Goal: Task Accomplishment & Management: Use online tool/utility

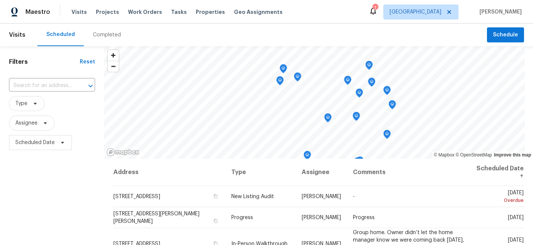
scroll to position [109, 0]
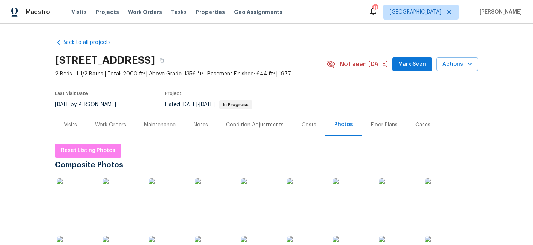
click at [123, 125] on div "Work Orders" at bounding box center [110, 124] width 31 height 7
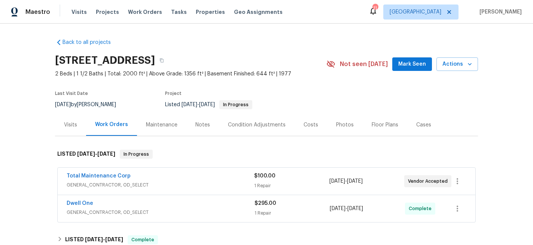
scroll to position [29, 0]
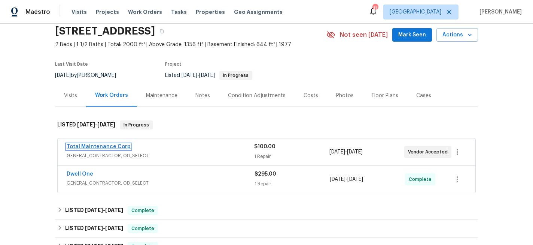
click at [117, 146] on link "Total Maintenance Corp" at bounding box center [99, 146] width 64 height 5
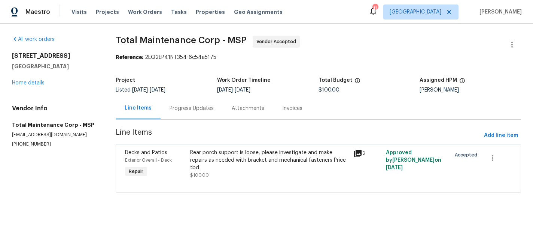
click at [195, 110] on div "Progress Updates" at bounding box center [192, 107] width 44 height 7
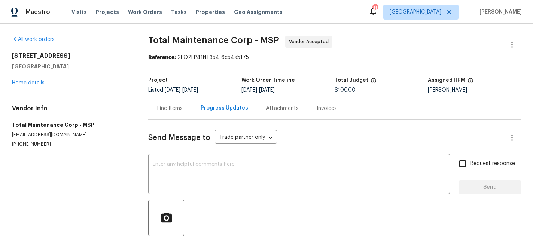
scroll to position [34, 0]
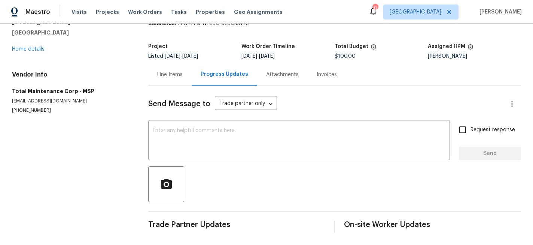
click at [167, 76] on div "Line Items" at bounding box center [169, 74] width 25 height 7
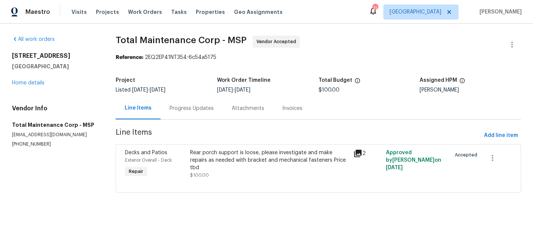
click at [186, 106] on div "Progress Updates" at bounding box center [192, 107] width 44 height 7
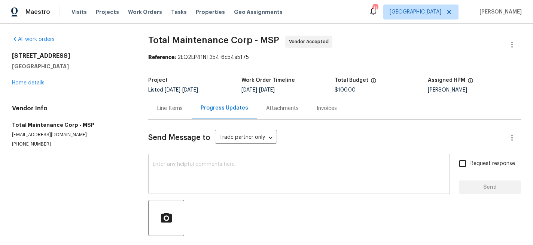
scroll to position [34, 0]
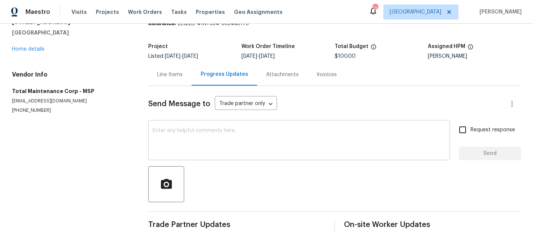
click at [215, 127] on div "x ​" at bounding box center [299, 141] width 302 height 38
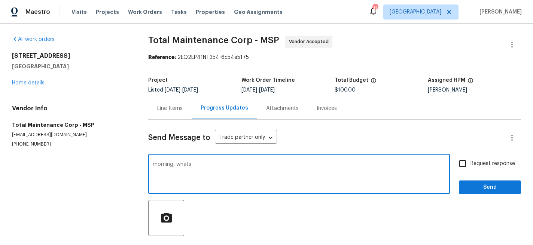
scroll to position [1, 0]
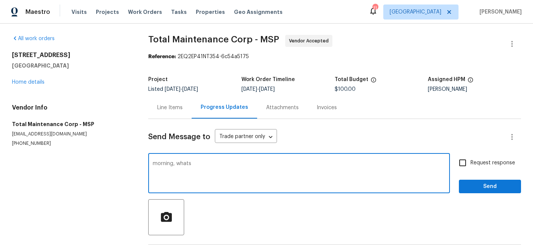
click at [198, 168] on textarea "morning, whats" at bounding box center [299, 174] width 293 height 26
type textarea "morning, whats status of this repair? also lmk updated cost when completed thx"
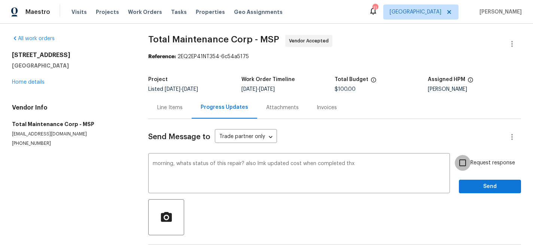
click at [457, 165] on input "Request response" at bounding box center [463, 163] width 16 height 16
checkbox input "true"
click at [484, 191] on span "Send" at bounding box center [490, 186] width 50 height 9
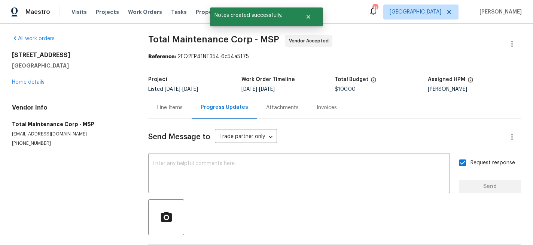
click at [37, 79] on div "13505 63rd Ave N Maple Grove, MN 55311 Home details" at bounding box center [71, 68] width 118 height 34
click at [33, 82] on link "Home details" at bounding box center [28, 81] width 33 height 5
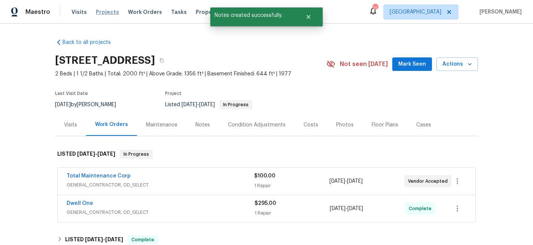
click at [109, 13] on span "Projects" at bounding box center [107, 11] width 23 height 7
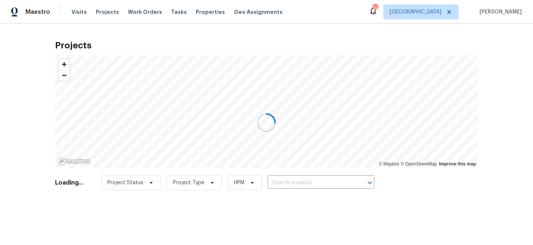
click at [284, 183] on div at bounding box center [266, 122] width 533 height 245
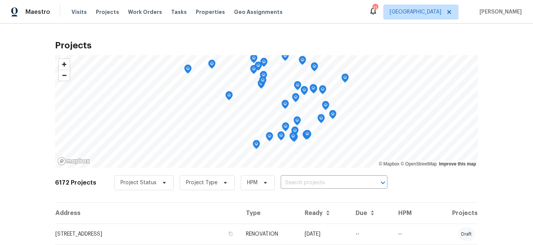
click at [285, 182] on input "text" at bounding box center [324, 183] width 86 height 12
type input "573"
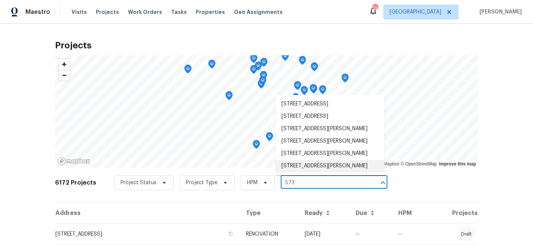
click at [308, 168] on li "573 Kayla Ln, Hanover, MN 55341" at bounding box center [330, 166] width 109 height 12
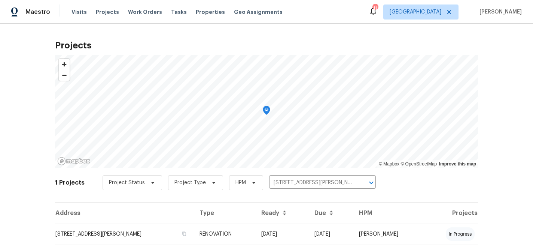
scroll to position [24, 0]
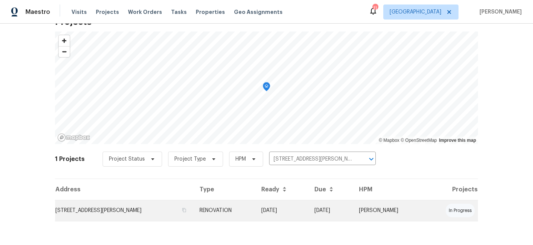
click at [125, 205] on td "573 Kayla Ln, Hanover, MN 55341" at bounding box center [124, 210] width 139 height 21
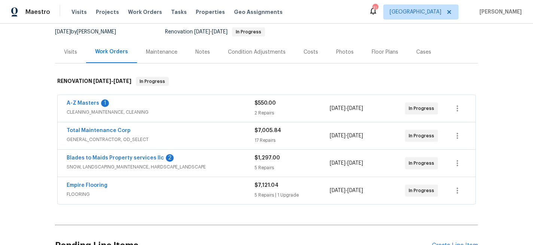
scroll to position [88, 0]
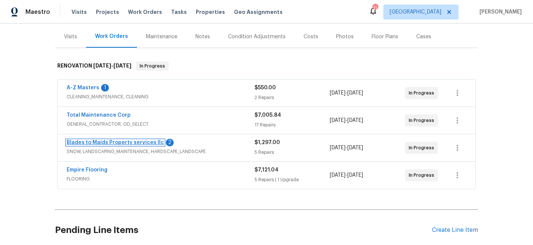
click at [105, 144] on link "Blades to Maids Property services llc" at bounding box center [115, 142] width 97 height 5
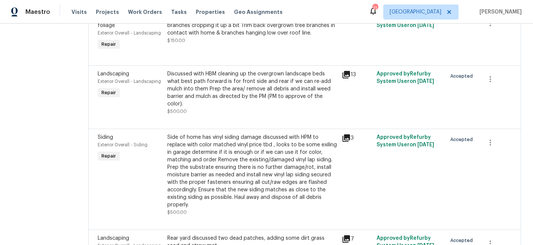
scroll to position [238, 0]
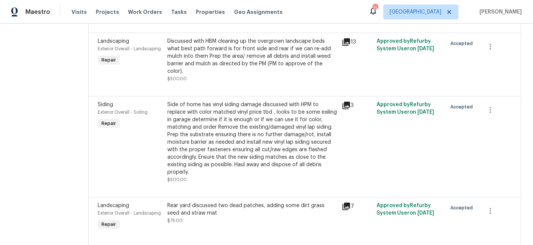
click at [267, 129] on div "Side of home has vinyl siding damage discussed with HPM to replace with color m…" at bounding box center [252, 138] width 170 height 75
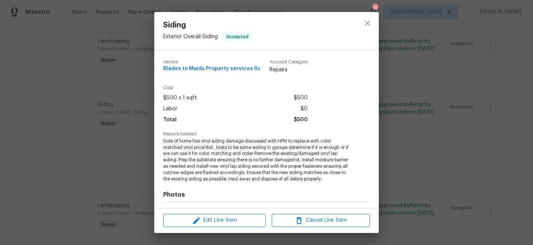
scroll to position [100, 0]
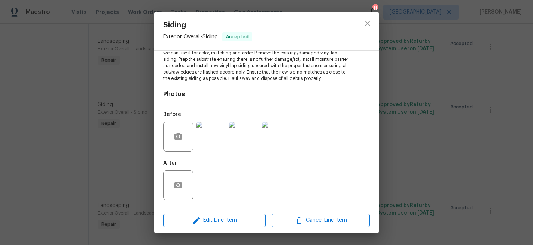
click at [211, 128] on img at bounding box center [211, 136] width 30 height 30
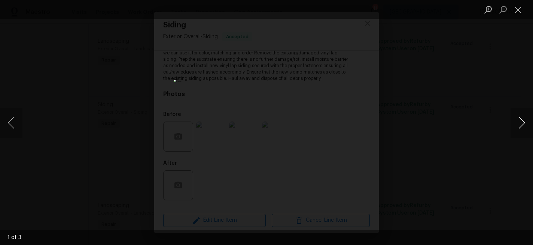
click at [522, 123] on button "Next image" at bounding box center [522, 122] width 22 height 30
click at [525, 123] on button "Next image" at bounding box center [522, 122] width 22 height 30
click at [519, 10] on button "Close lightbox" at bounding box center [518, 9] width 15 height 13
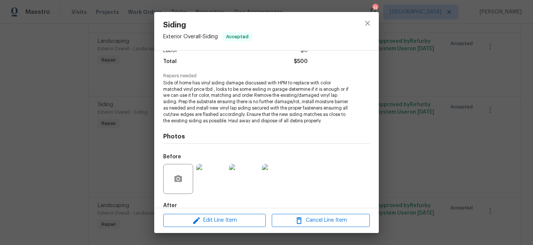
scroll to position [58, 0]
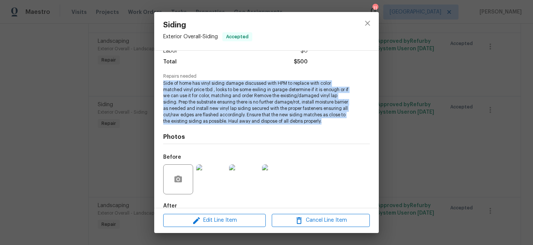
drag, startPoint x: 163, startPoint y: 83, endPoint x: 349, endPoint y: 122, distance: 190.8
click at [349, 122] on div "Vendor Blades to Maids Property services llc Account Category Repairs Cost $500…" at bounding box center [266, 129] width 225 height 157
copy span "Side of home has vinyl siding damage discussed with HPM to replace with color m…"
click at [367, 21] on icon "close" at bounding box center [367, 23] width 9 height 9
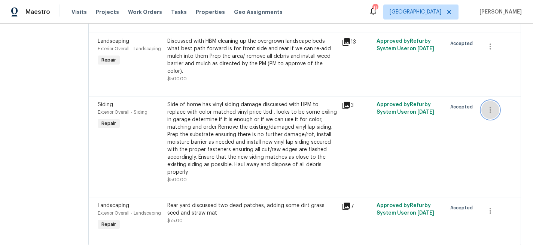
click at [486, 105] on icon "button" at bounding box center [490, 109] width 9 height 9
click at [499, 96] on li "Cancel" at bounding box center [494, 95] width 29 height 12
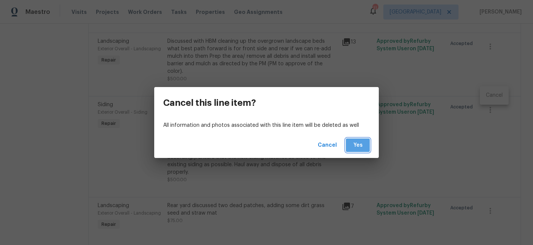
click at [365, 145] on button "Yes" at bounding box center [358, 145] width 24 height 14
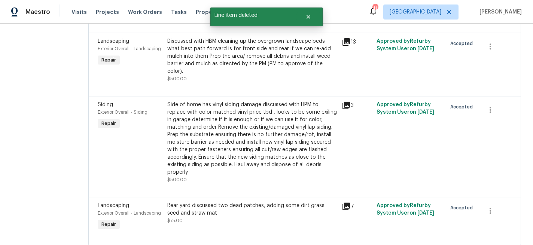
scroll to position [0, 0]
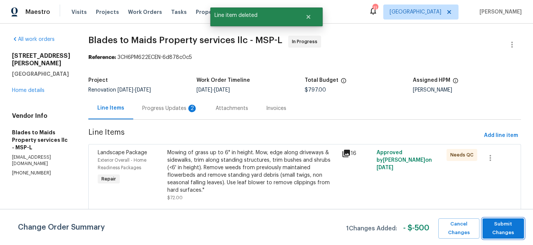
click at [507, 228] on span "Submit Changes" at bounding box center [503, 227] width 34 height 17
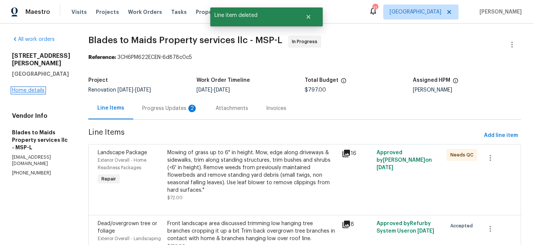
click at [35, 88] on link "Home details" at bounding box center [28, 90] width 33 height 5
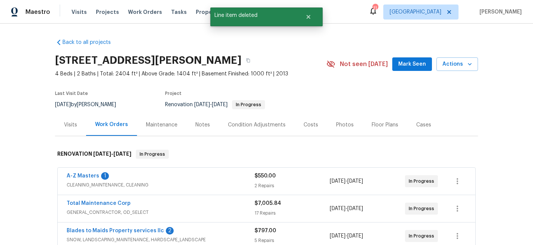
scroll to position [49, 0]
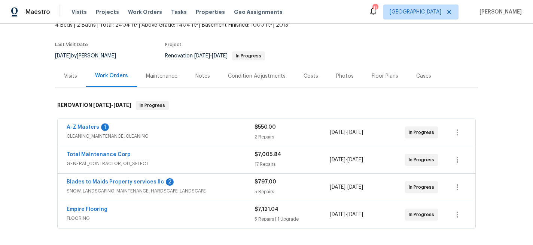
click at [105, 158] on div "Total Maintenance Corp" at bounding box center [161, 155] width 188 height 9
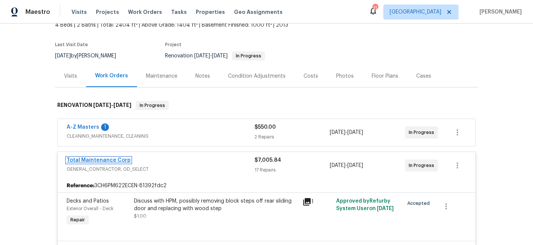
click at [102, 159] on link "Total Maintenance Corp" at bounding box center [99, 159] width 64 height 5
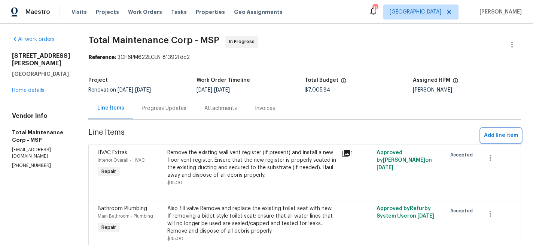
click at [498, 134] on span "Add line item" at bounding box center [501, 135] width 34 height 9
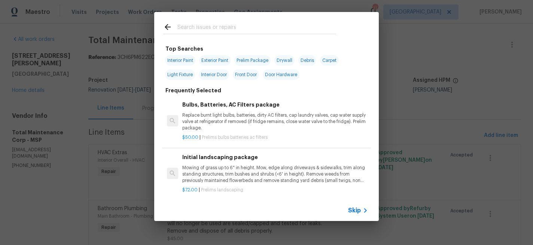
click at [194, 29] on input "text" at bounding box center [256, 27] width 159 height 11
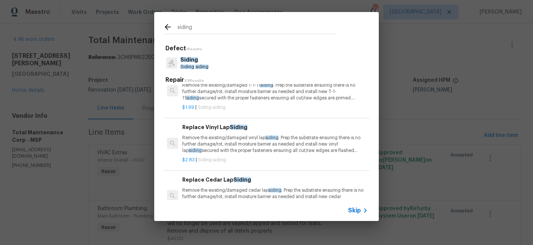
scroll to position [24, 0]
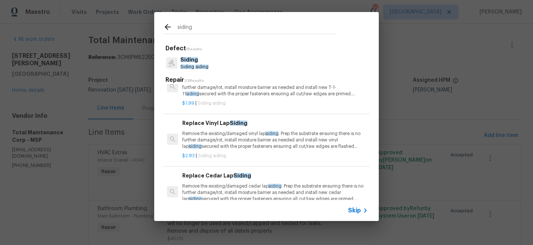
type input "siding"
click at [265, 134] on span "siding" at bounding box center [271, 133] width 13 height 4
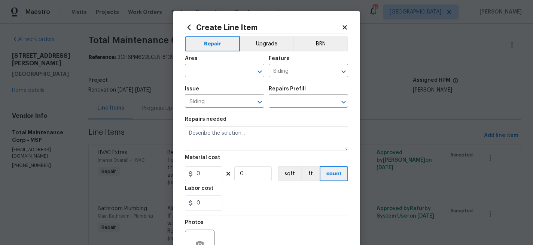
type input "Replace Vinyl Lap Siding $2.83"
type textarea "Remove the existing/damaged vinyl lap siding. Prep the substrate ensuring there…"
type input "2.83"
type input "1"
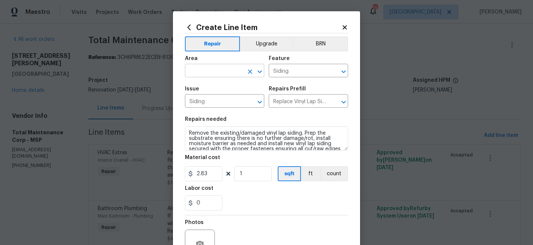
click at [212, 73] on input "text" at bounding box center [214, 72] width 58 height 12
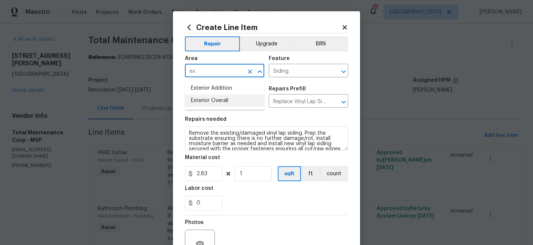
click at [208, 98] on li "Exterior Overall" at bounding box center [224, 100] width 79 height 12
type input "Exterior Overall"
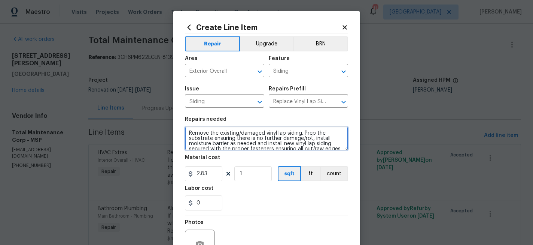
click at [219, 138] on textarea "Remove the existing/damaged vinyl lap siding. Prep the substrate ensuring there…" at bounding box center [266, 138] width 163 height 24
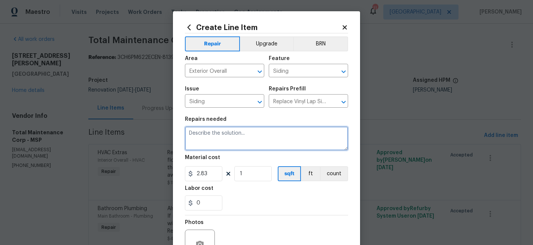
paste textarea "Side of home has vinyl siding damage discussed with HPM to replace with color m…"
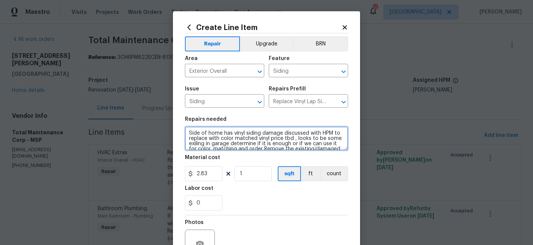
scroll to position [33, 0]
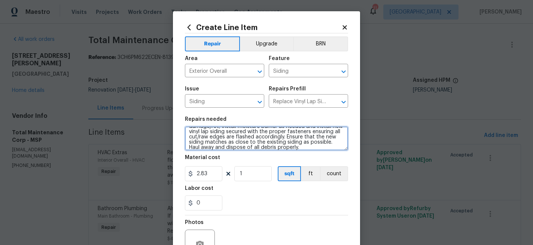
type textarea "Side of home has vinyl siding damage discussed with HPM to replace with color m…"
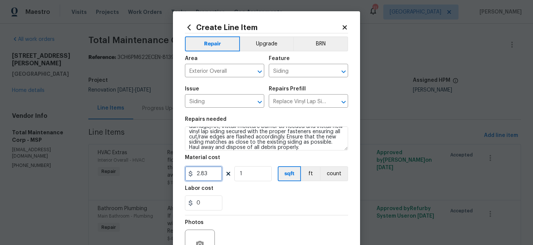
click at [211, 174] on input "2.83" at bounding box center [203, 173] width 37 height 15
type input "500"
click at [248, 187] on div "Labor cost" at bounding box center [266, 190] width 163 height 10
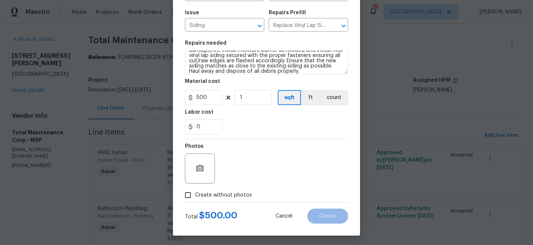
scroll to position [77, 0]
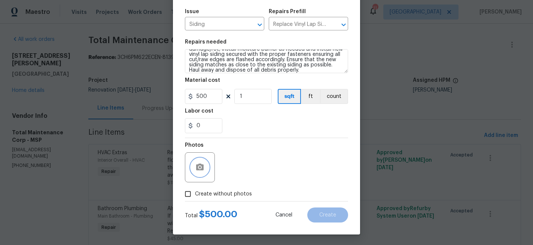
click at [197, 169] on icon "button" at bounding box center [199, 166] width 7 height 7
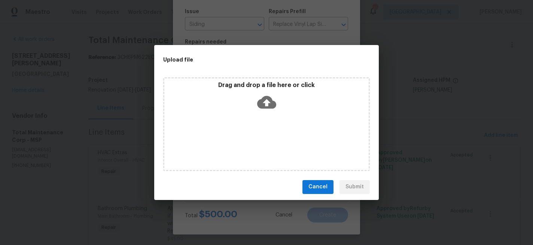
click at [269, 106] on icon at bounding box center [266, 101] width 19 height 13
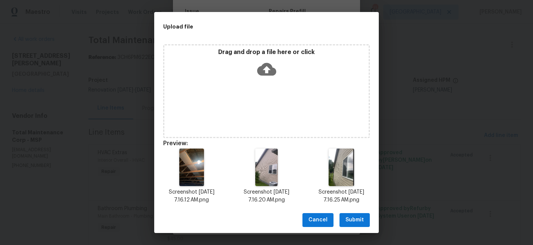
click at [361, 218] on span "Submit" at bounding box center [355, 219] width 18 height 9
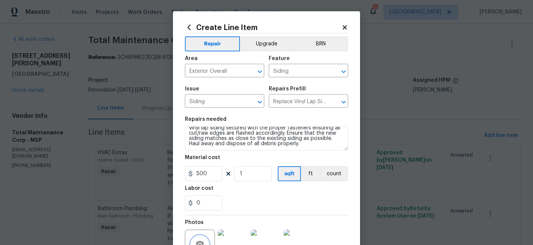
scroll to position [78, 0]
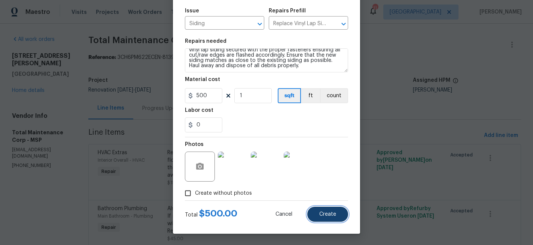
click at [327, 214] on span "Create" at bounding box center [327, 214] width 17 height 6
type input "0"
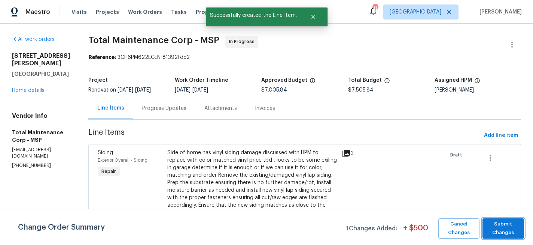
click at [511, 234] on span "Submit Changes" at bounding box center [503, 227] width 34 height 17
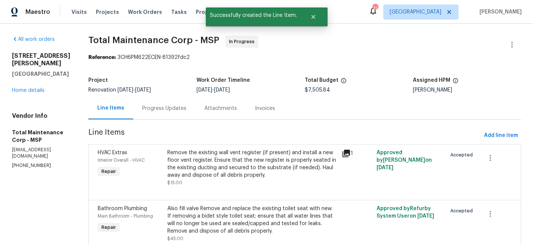
scroll to position [31, 0]
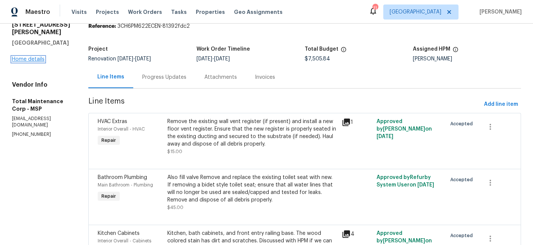
click at [31, 62] on link "Home details" at bounding box center [28, 59] width 33 height 5
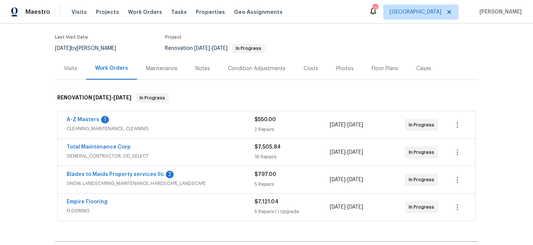
scroll to position [70, 0]
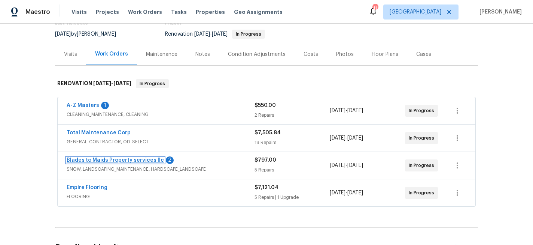
click at [115, 161] on link "Blades to Maids Property services llc" at bounding box center [115, 159] width 97 height 5
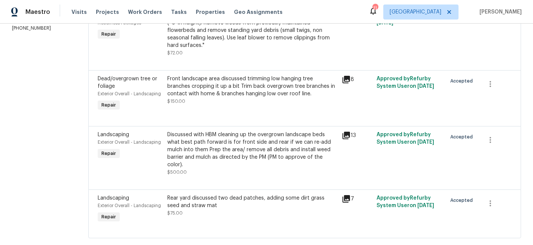
scroll to position [136, 0]
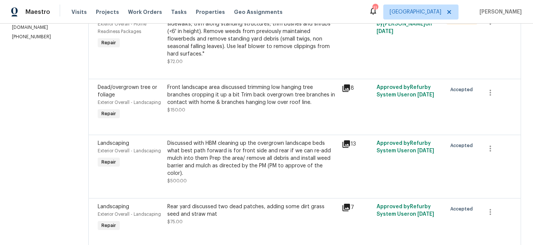
click at [236, 149] on div "Discussed with HBM cleaning up the overgrown landscape beds what best path forw…" at bounding box center [252, 157] width 170 height 37
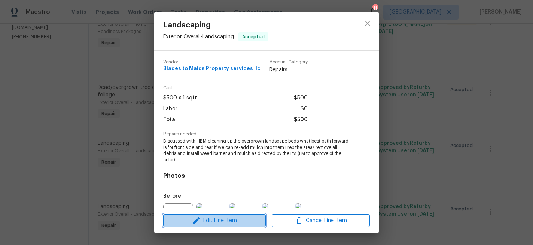
click at [229, 217] on span "Edit Line Item" at bounding box center [214, 220] width 98 height 9
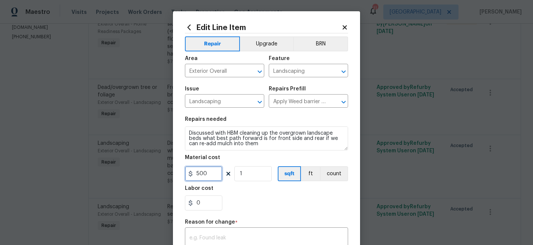
drag, startPoint x: 211, startPoint y: 174, endPoint x: 169, endPoint y: 174, distance: 41.6
click at [173, 174] on div "Edit Line Item Repair Upgrade BRN Area Exterior Overall ​ Feature Landscaping ​…" at bounding box center [266, 122] width 533 height 245
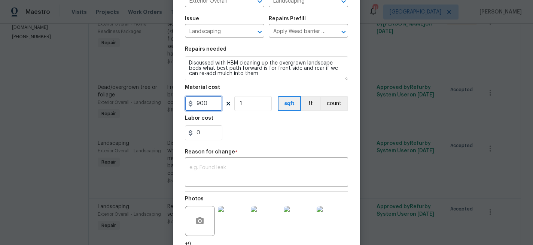
scroll to position [79, 0]
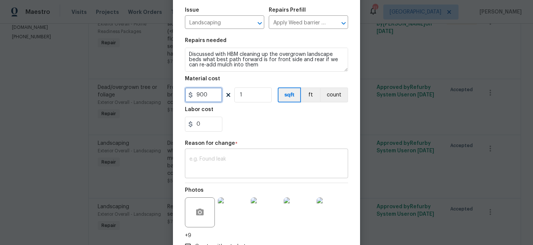
type input "900"
click at [265, 165] on textarea at bounding box center [266, 164] width 154 height 16
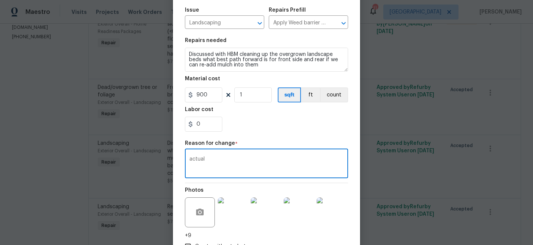
scroll to position [132, 0]
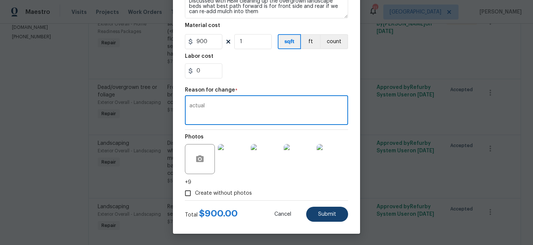
type textarea "actual"
click at [326, 216] on span "Submit" at bounding box center [327, 214] width 18 height 6
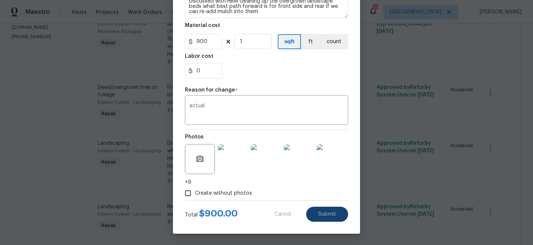
type input "500"
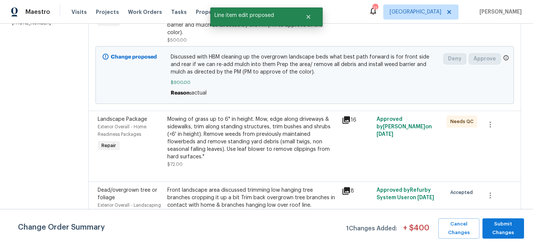
scroll to position [198, 0]
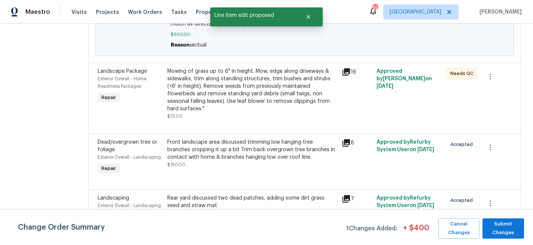
click at [251, 140] on div "Front landscape area discussed trimming low hanging tree branches cropping it u…" at bounding box center [252, 149] width 170 height 22
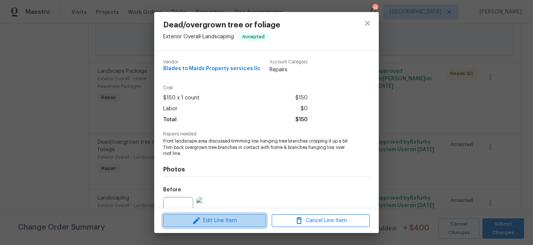
click at [225, 220] on span "Edit Line Item" at bounding box center [214, 220] width 98 height 9
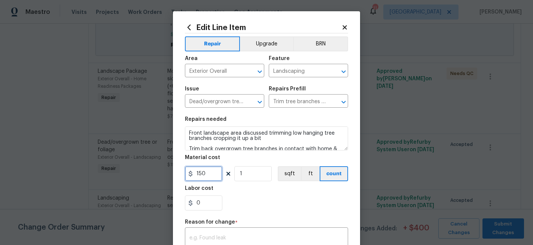
drag, startPoint x: 215, startPoint y: 175, endPoint x: 161, endPoint y: 175, distance: 53.5
click at [161, 175] on div "Edit Line Item Repair Upgrade BRN Area Exterior Overall ​ Feature Landscaping ​…" at bounding box center [266, 122] width 533 height 245
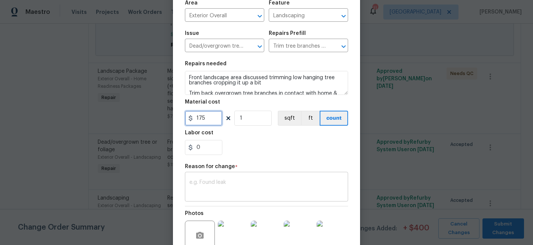
type input "175"
click at [239, 186] on textarea at bounding box center [266, 187] width 154 height 16
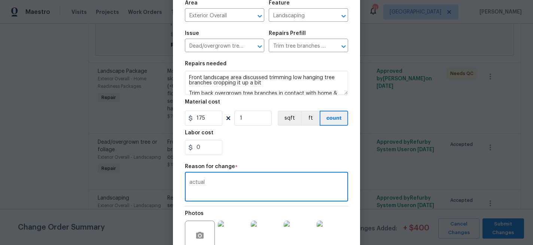
scroll to position [132, 0]
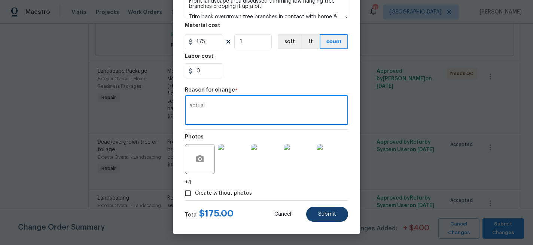
type textarea "actual"
click at [324, 207] on button "Submit" at bounding box center [327, 213] width 42 height 15
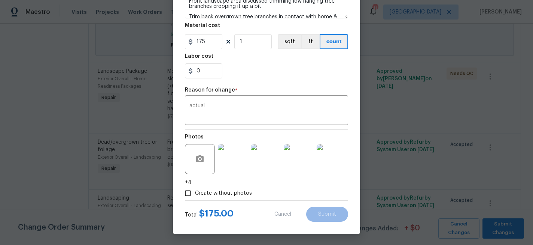
type input "150"
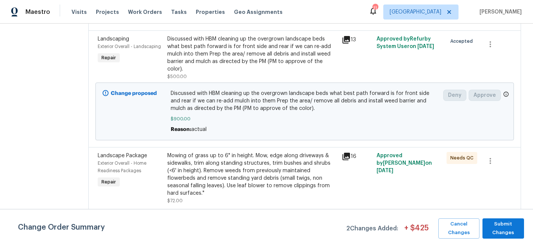
scroll to position [244, 0]
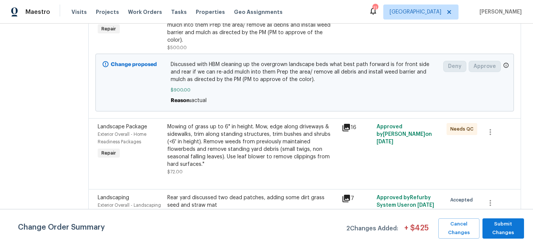
click at [244, 194] on div "Rear yard discussed two dead patches, adding some dirt grass seed and straw mat" at bounding box center [252, 201] width 170 height 15
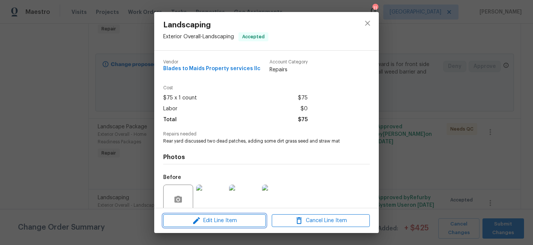
click at [216, 222] on span "Edit Line Item" at bounding box center [214, 220] width 98 height 9
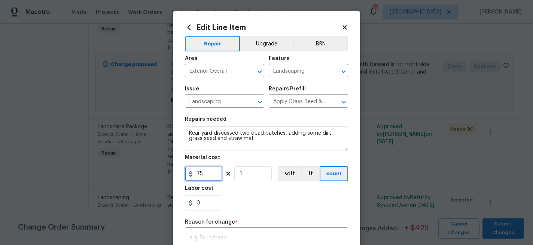
drag, startPoint x: 212, startPoint y: 171, endPoint x: 155, endPoint y: 171, distance: 56.5
click at [155, 171] on div "Edit Line Item Repair Upgrade BRN Area Exterior Overall ​ Feature Landscaping ​…" at bounding box center [266, 122] width 533 height 245
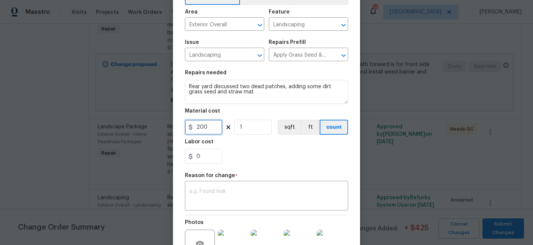
scroll to position [52, 0]
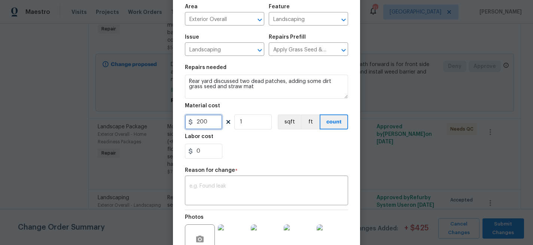
type input "200"
click at [212, 202] on div "x ​" at bounding box center [266, 191] width 163 height 28
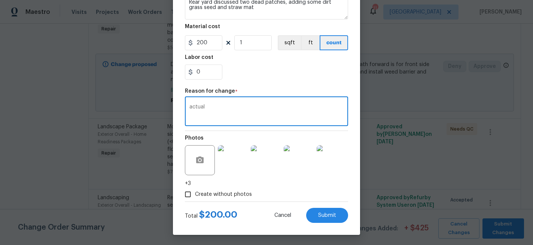
scroll to position [132, 0]
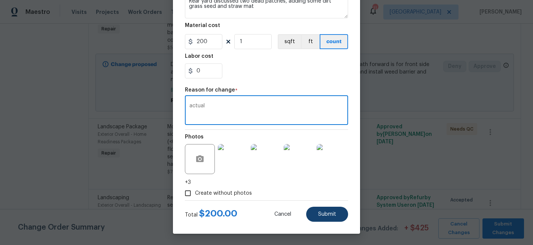
type textarea "actual"
click at [331, 216] on span "Submit" at bounding box center [327, 214] width 18 height 6
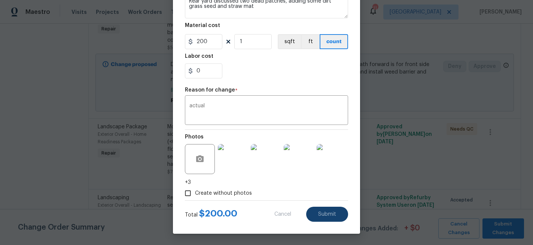
type input "75"
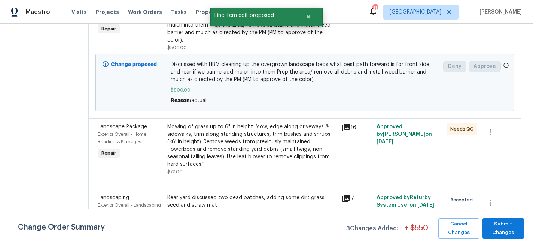
scroll to position [0, 0]
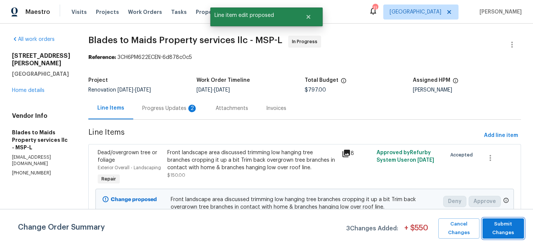
click at [510, 225] on span "Submit Changes" at bounding box center [503, 227] width 34 height 17
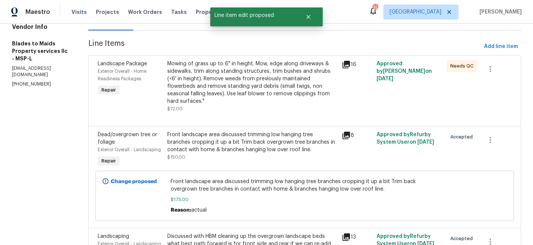
scroll to position [91, 0]
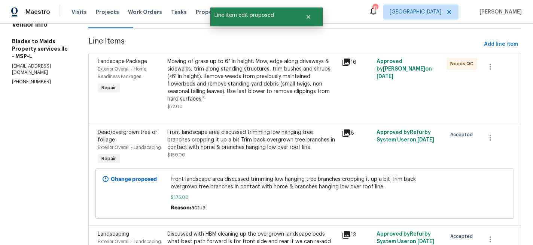
click at [246, 97] on div "Mowing of grass up to 6" in height. Mow, edge along driveways & sidewalks, trim…" at bounding box center [252, 84] width 170 height 52
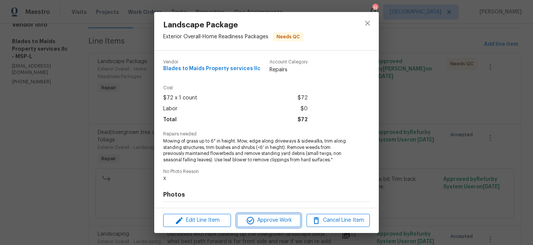
click at [258, 224] on span "Approve Work" at bounding box center [268, 219] width 59 height 9
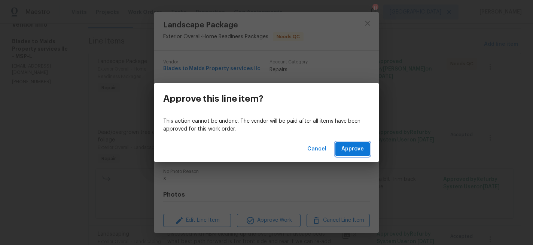
click at [344, 148] on span "Approve" at bounding box center [352, 148] width 22 height 9
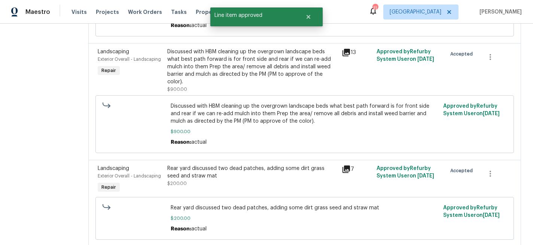
scroll to position [282, 0]
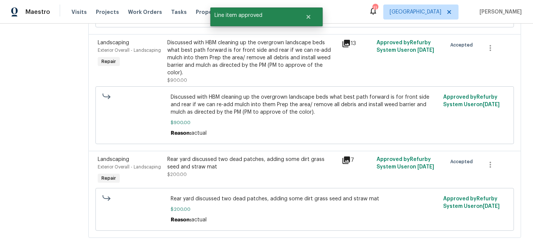
click at [261, 164] on div "Rear yard discussed two dead patches, adding some dirt grass seed and straw mat…" at bounding box center [252, 170] width 174 height 34
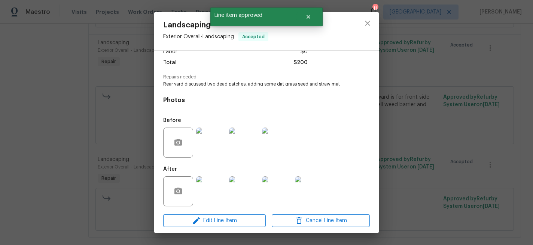
scroll to position [63, 0]
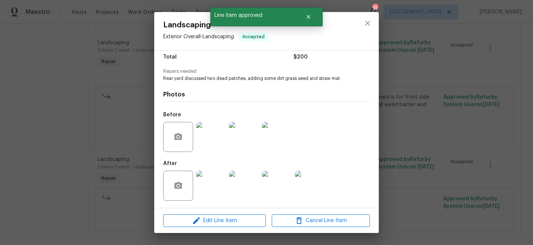
click at [215, 193] on img at bounding box center [211, 185] width 30 height 30
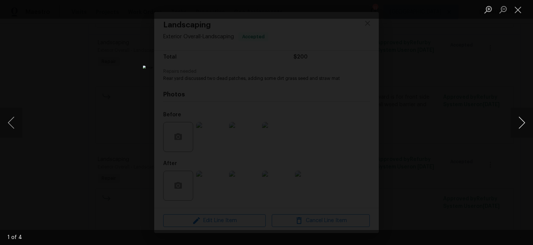
click at [526, 122] on button "Next image" at bounding box center [522, 122] width 22 height 30
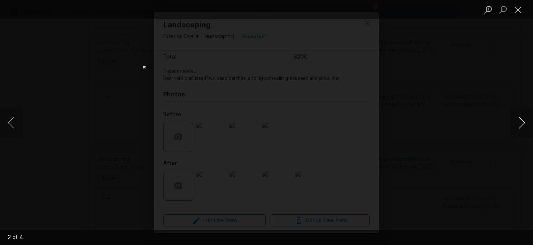
click at [526, 122] on button "Next image" at bounding box center [522, 122] width 22 height 30
click at [519, 12] on button "Close lightbox" at bounding box center [518, 9] width 15 height 13
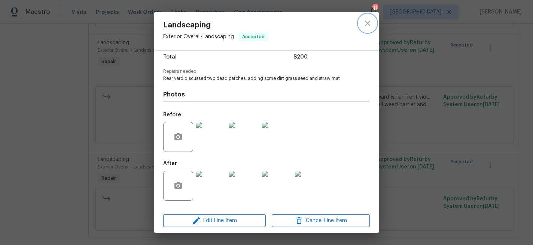
click at [365, 25] on icon "close" at bounding box center [367, 23] width 5 height 5
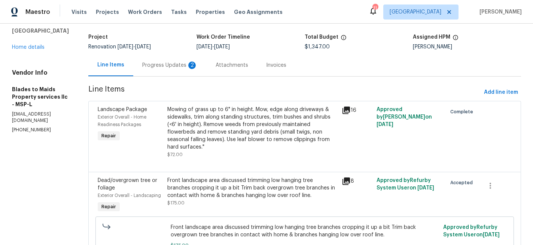
scroll to position [42, 0]
click at [154, 65] on div "Progress Updates 2" at bounding box center [169, 65] width 55 height 7
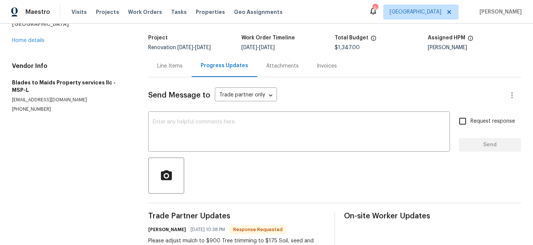
scroll to position [100, 0]
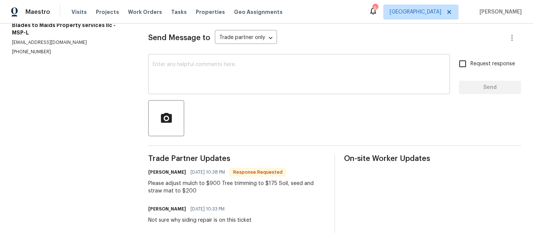
click at [198, 66] on textarea at bounding box center [299, 75] width 293 height 26
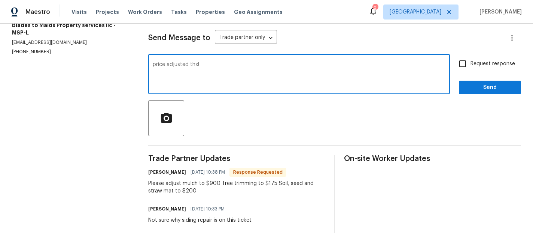
type textarea "price adjusted thx!"
click at [473, 64] on span "Request response" at bounding box center [493, 64] width 45 height 8
click at [471, 64] on input "Request response" at bounding box center [463, 64] width 16 height 16
checkbox input "true"
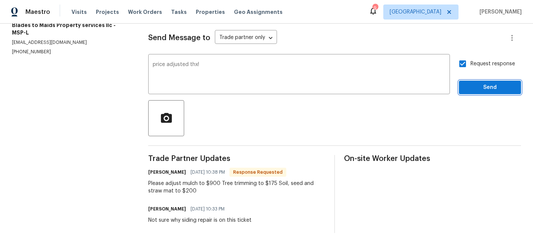
click at [474, 88] on span "Send" at bounding box center [490, 87] width 50 height 9
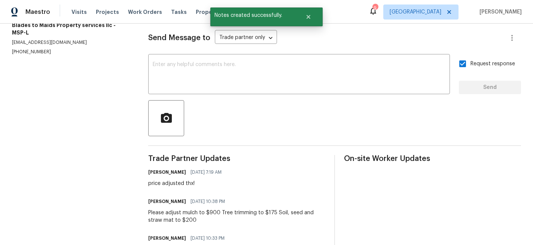
scroll to position [0, 0]
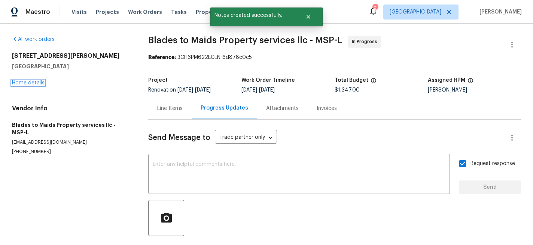
click at [37, 84] on link "Home details" at bounding box center [28, 82] width 33 height 5
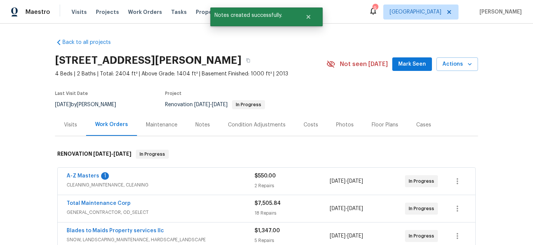
scroll to position [88, 0]
